Goal: Task Accomplishment & Management: Complete application form

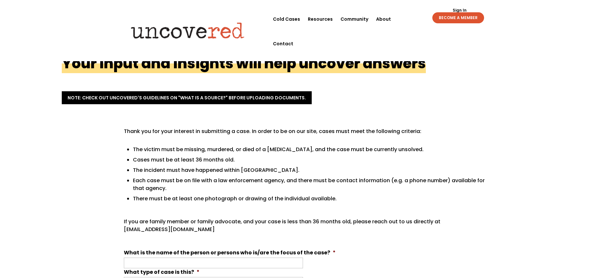
click at [238, 256] on li "What is the name of the person or persons who is/are the focus of the case? *" at bounding box center [308, 258] width 369 height 19
drag, startPoint x: 172, startPoint y: 253, endPoint x: 173, endPoint y: 260, distance: 7.1
click at [172, 254] on label "What is the name of the person or persons who is/are the focus of the case? *" at bounding box center [230, 252] width 212 height 7
click at [172, 257] on input "What is the name of the person or persons who is/are the focus of the case? *" at bounding box center [213, 262] width 179 height 11
click at [173, 260] on input "What is the name of the person or persons who is/are the focus of the case? *" at bounding box center [213, 262] width 179 height 11
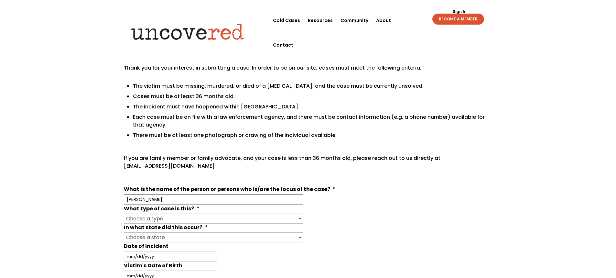
scroll to position [65, 0]
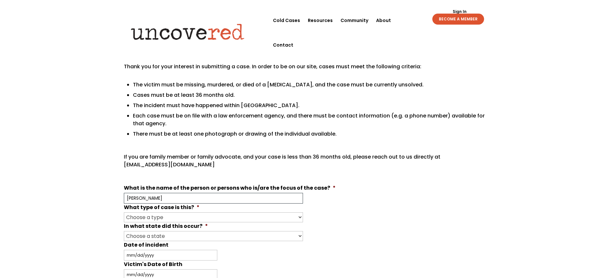
type input "[PERSON_NAME]"
click at [300, 217] on select "Choose a type Missing Murder [MEDICAL_DATA] Other" at bounding box center [213, 217] width 179 height 10
select select "Murder"
click at [124, 212] on select "Choose a type Missing Murder [MEDICAL_DATA] Other" at bounding box center [213, 217] width 179 height 10
click at [300, 235] on select "Choose a state Outside of the U.S. [US_STATE] [US_STATE] [US_STATE] [US_STATE] …" at bounding box center [213, 236] width 179 height 10
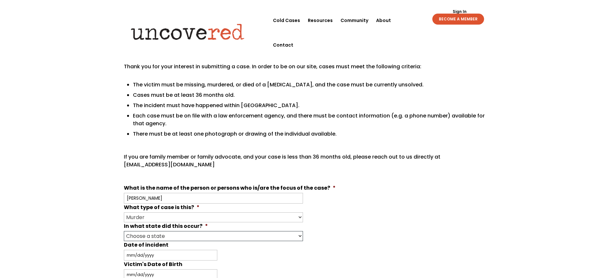
select select "[US_STATE]"
click at [124, 231] on select "Choose a state Outside of the U.S. [US_STATE] [US_STATE] [US_STATE] [US_STATE] …" at bounding box center [213, 236] width 179 height 10
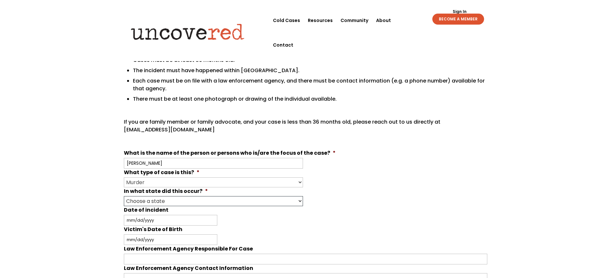
scroll to position [129, 0]
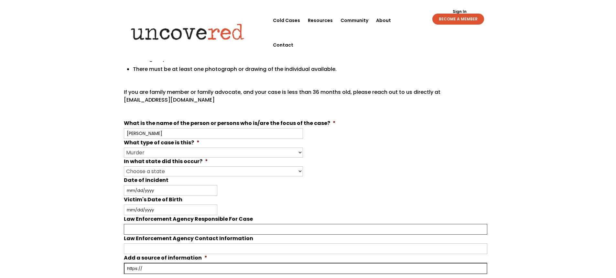
click at [247, 228] on input "Law Enforcement Agency Responsible For Case" at bounding box center [306, 229] width 364 height 11
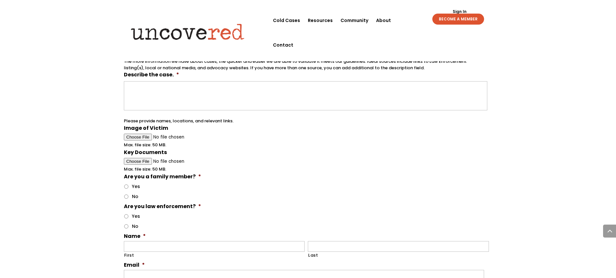
scroll to position [356, 0]
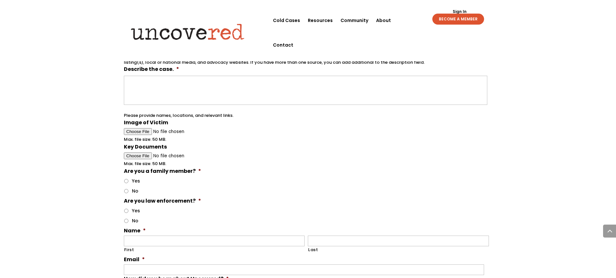
type input "[GEOGRAPHIC_DATA]"
click at [127, 191] on input "No" at bounding box center [126, 191] width 4 height 4
radio input "true"
click at [126, 221] on input "No" at bounding box center [126, 221] width 4 height 4
radio input "true"
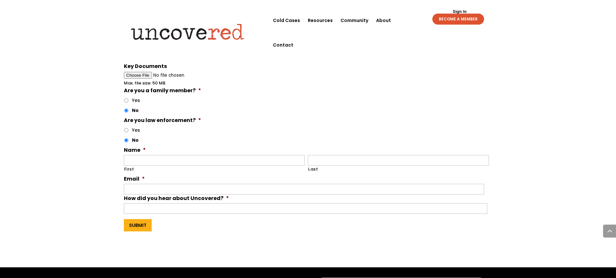
scroll to position [453, 0]
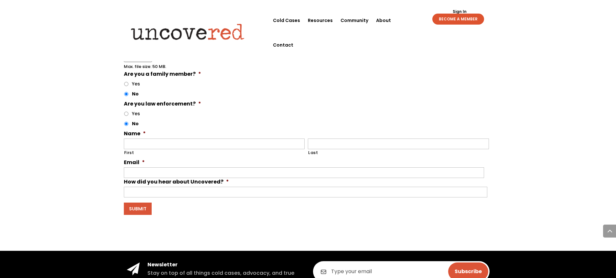
click at [141, 211] on input "Submit" at bounding box center [138, 208] width 28 height 12
click at [141, 210] on input "Submit" at bounding box center [138, 208] width 28 height 12
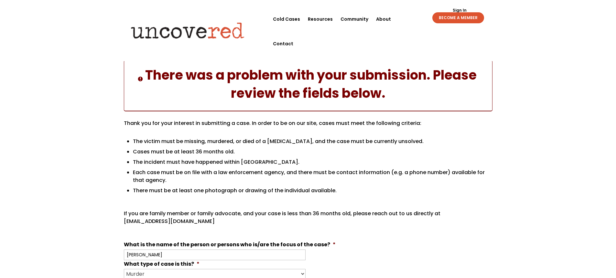
scroll to position [63, 0]
